Goal: Find specific page/section: Find specific page/section

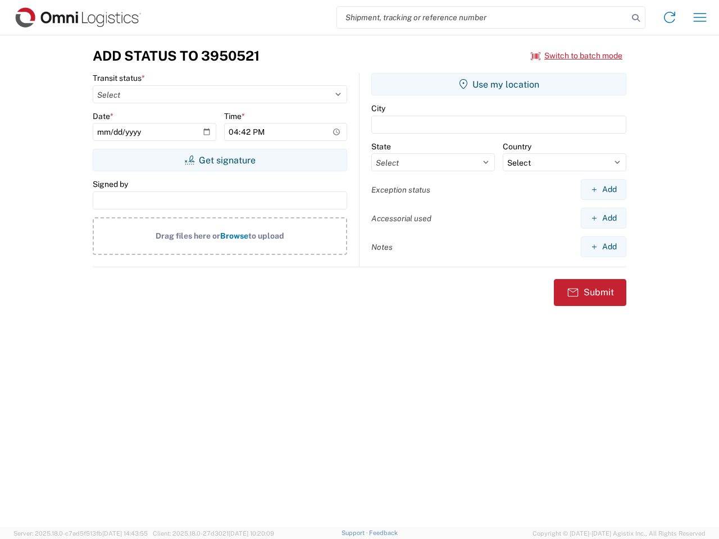
click at [483, 17] on input "search" at bounding box center [482, 17] width 291 height 21
click at [636, 18] on icon at bounding box center [636, 18] width 16 height 16
click at [670, 17] on icon at bounding box center [670, 17] width 18 height 18
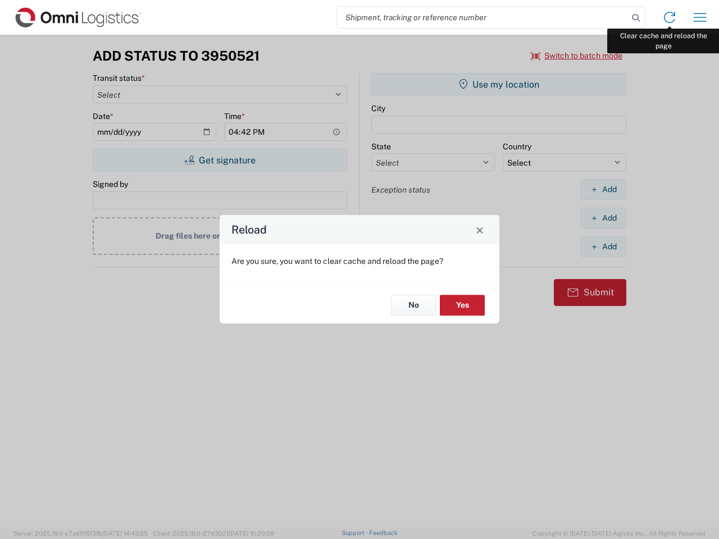
click at [700, 17] on div "Reload Are you sure, you want to clear cache and reload the page? No Yes" at bounding box center [359, 269] width 719 height 539
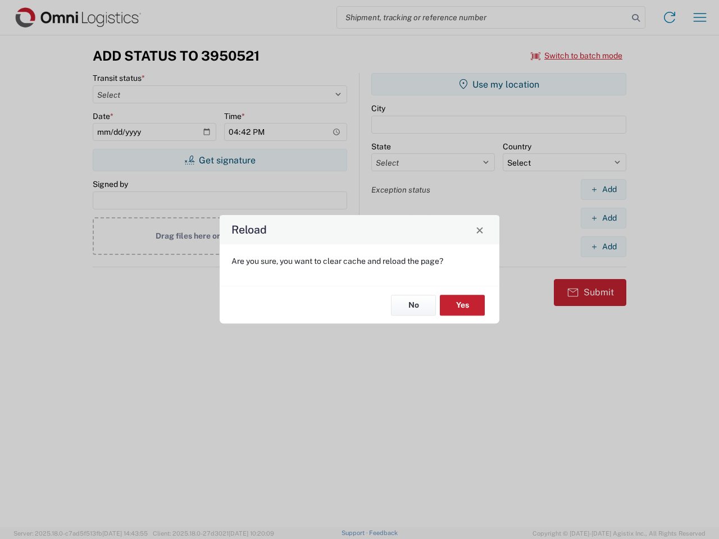
click at [577, 56] on div "Reload Are you sure, you want to clear cache and reload the page? No Yes" at bounding box center [359, 269] width 719 height 539
click at [220, 160] on div "Reload Are you sure, you want to clear cache and reload the page? No Yes" at bounding box center [359, 269] width 719 height 539
click at [499, 84] on div "Reload Are you sure, you want to clear cache and reload the page? No Yes" at bounding box center [359, 269] width 719 height 539
click at [603, 189] on div "Reload Are you sure, you want to clear cache and reload the page? No Yes" at bounding box center [359, 269] width 719 height 539
click at [603, 218] on div "Reload Are you sure, you want to clear cache and reload the page? No Yes" at bounding box center [359, 269] width 719 height 539
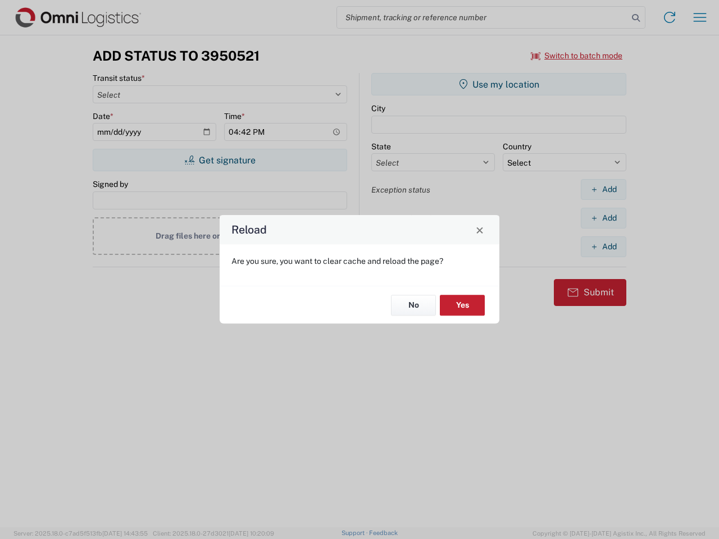
click at [603, 247] on div "Reload Are you sure, you want to clear cache and reload the page? No Yes" at bounding box center [359, 269] width 719 height 539
